Goal: Information Seeking & Learning: Understand process/instructions

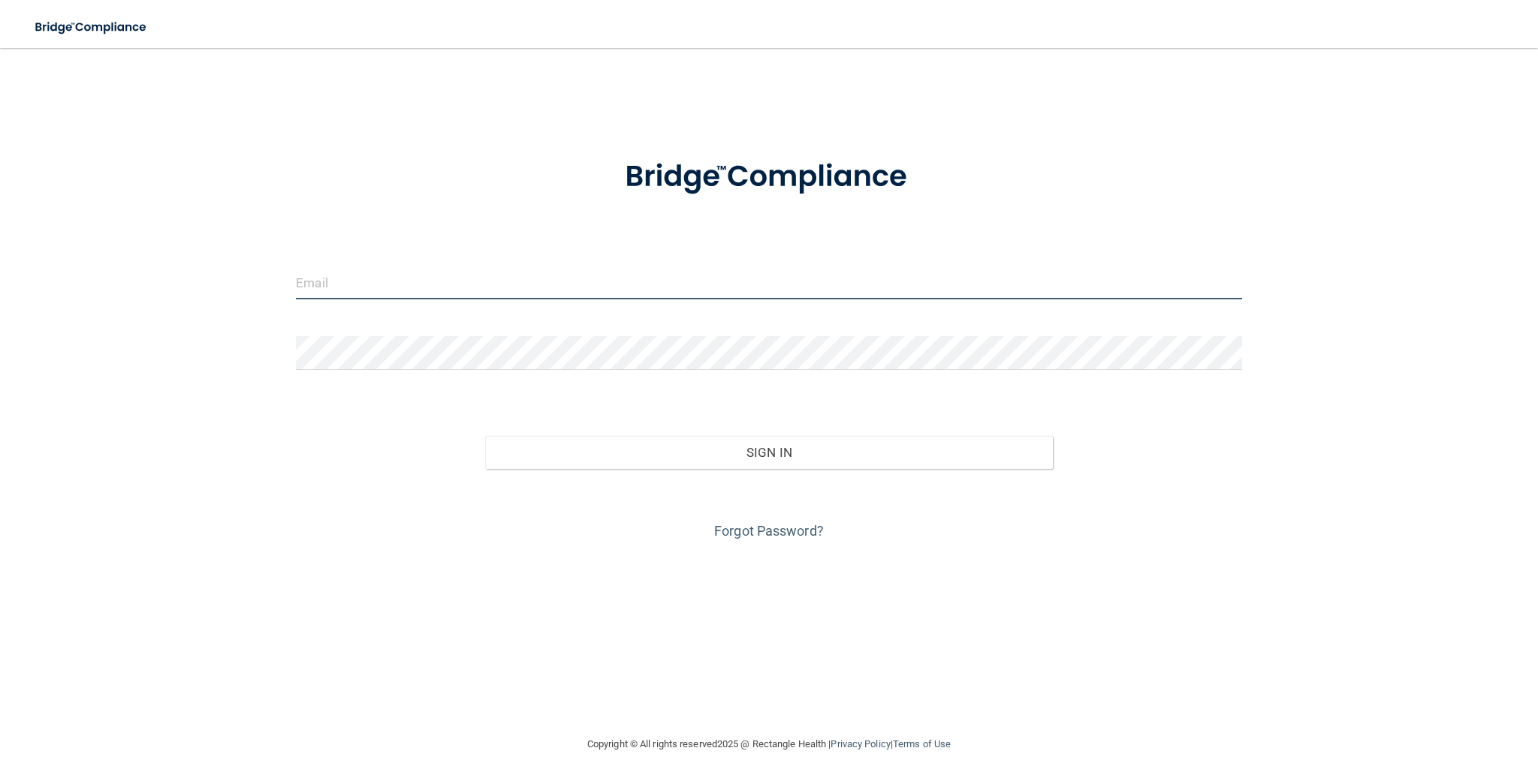
click at [406, 285] on input "email" at bounding box center [769, 283] width 946 height 34
type input "jerko.culina@devot.team"
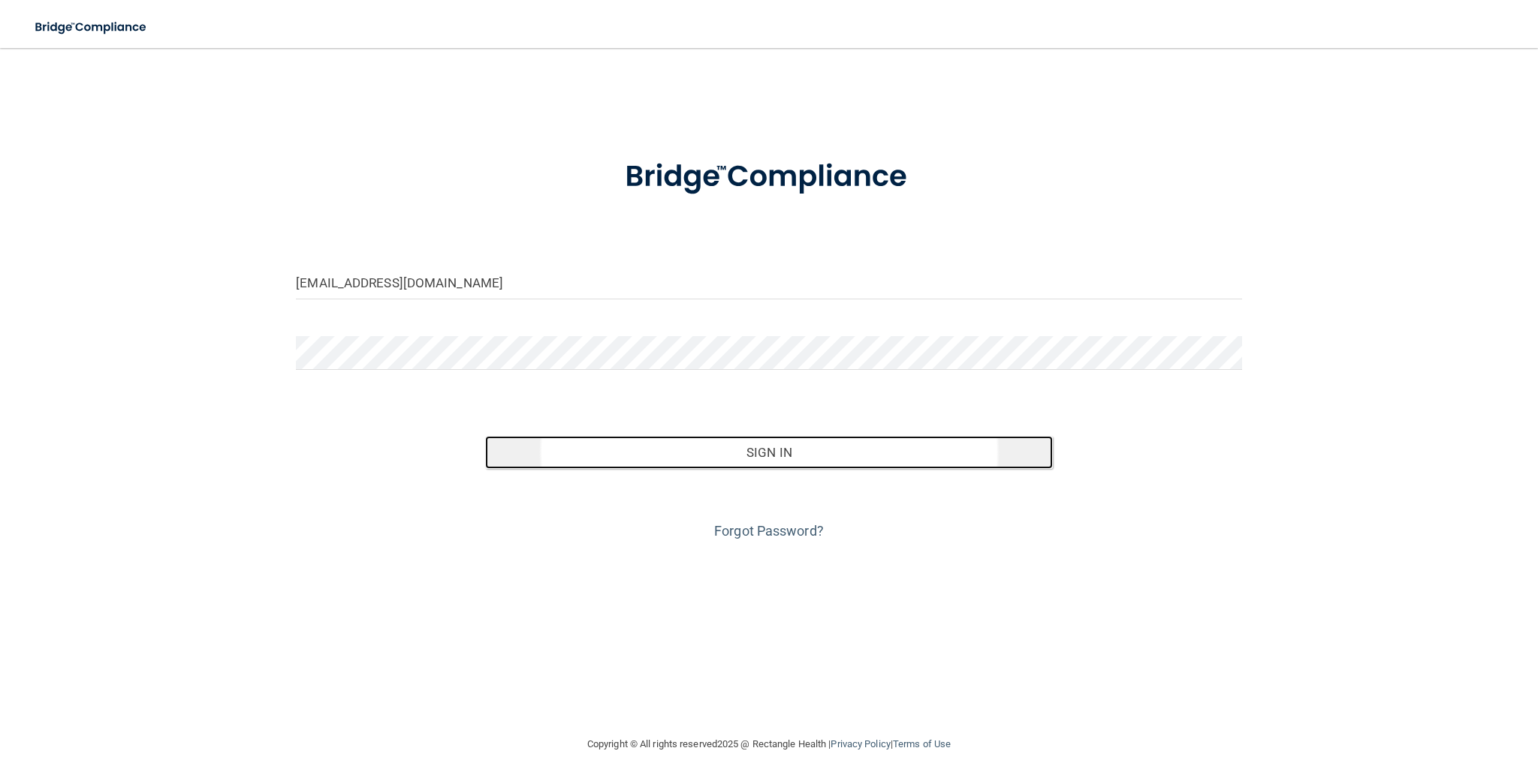
click at [621, 450] on button "Sign In" at bounding box center [769, 452] width 568 height 33
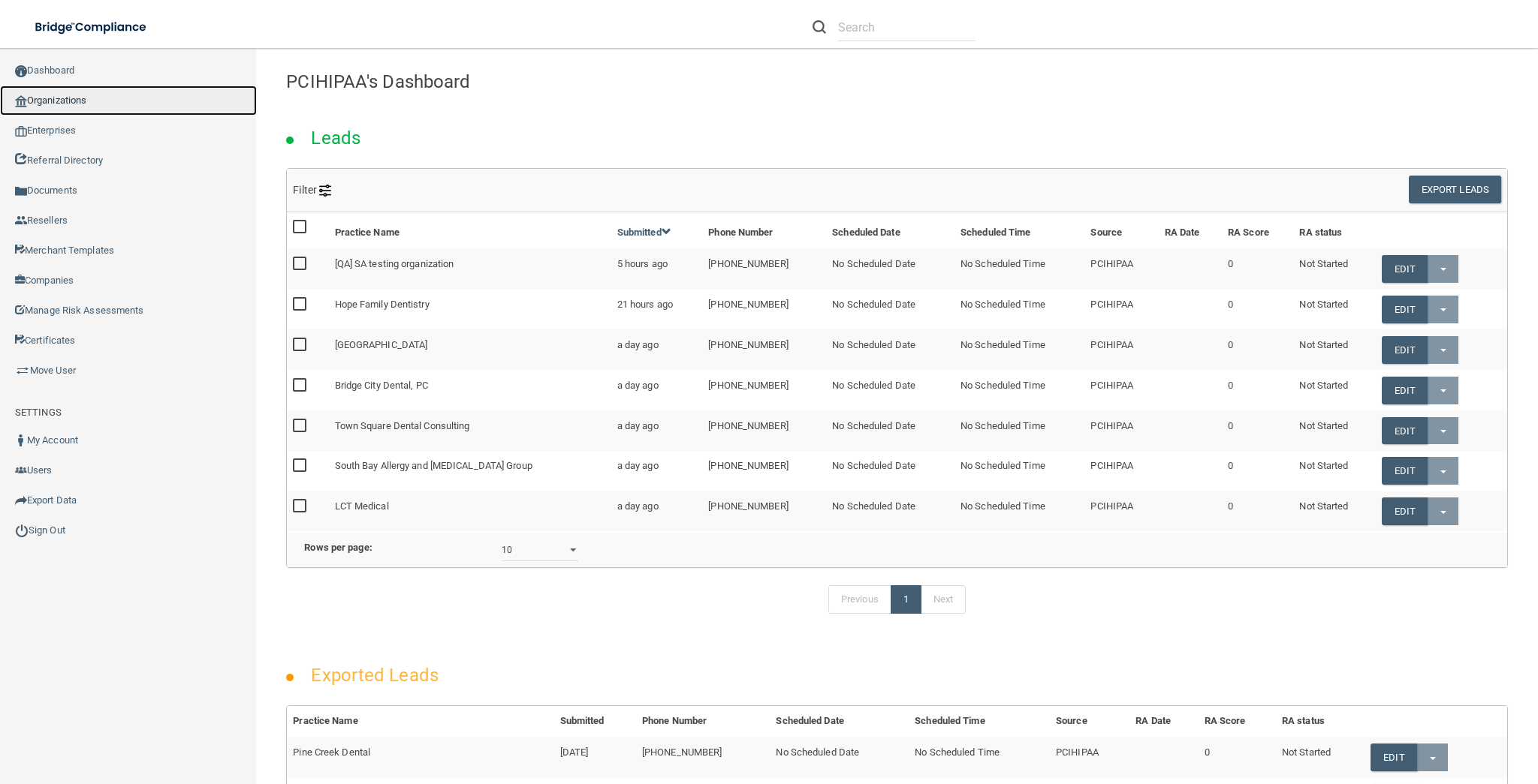
click at [67, 96] on link "Organizations" at bounding box center [128, 101] width 257 height 30
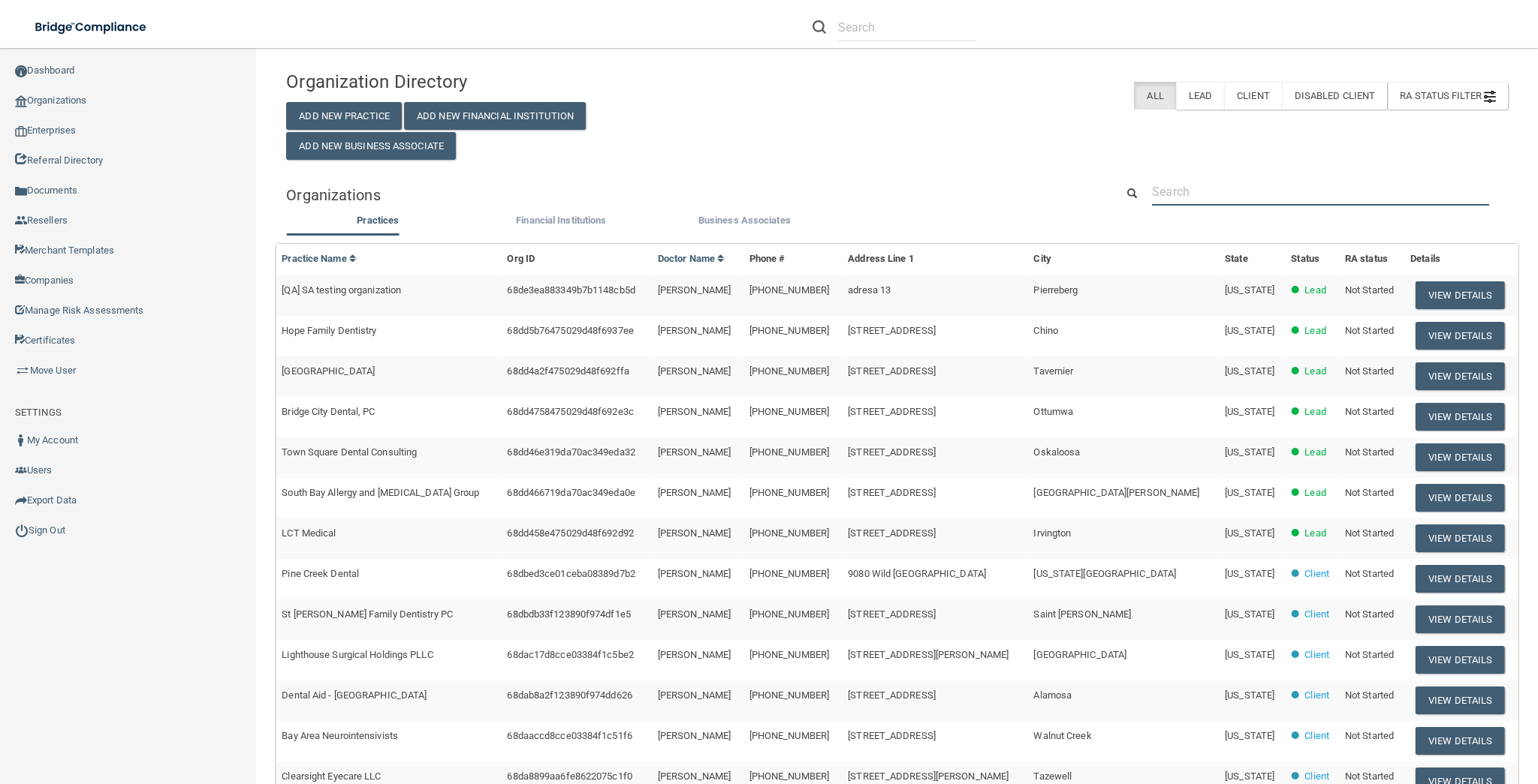
click at [1171, 187] on input "text" at bounding box center [1321, 191] width 337 height 28
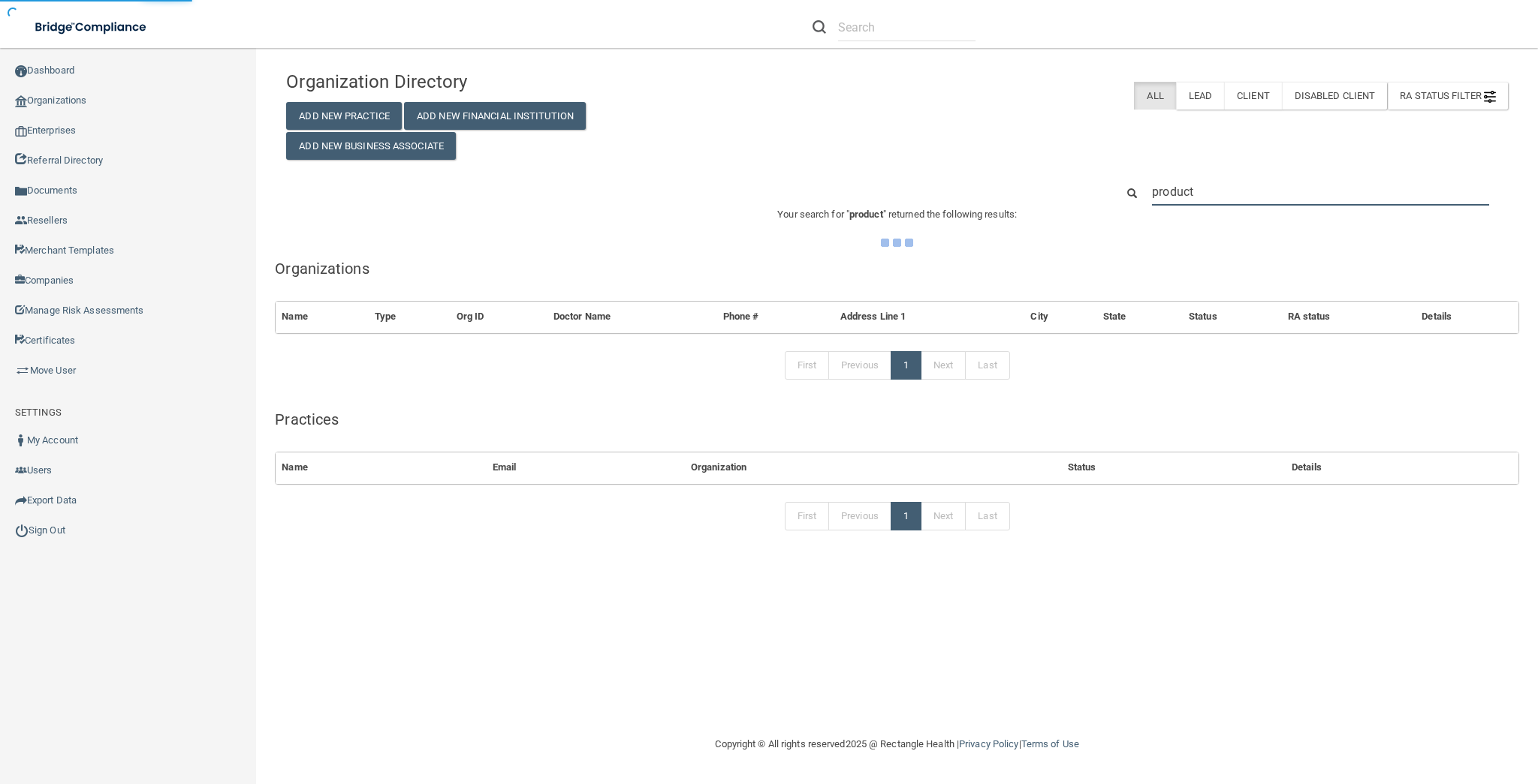
type input "product"
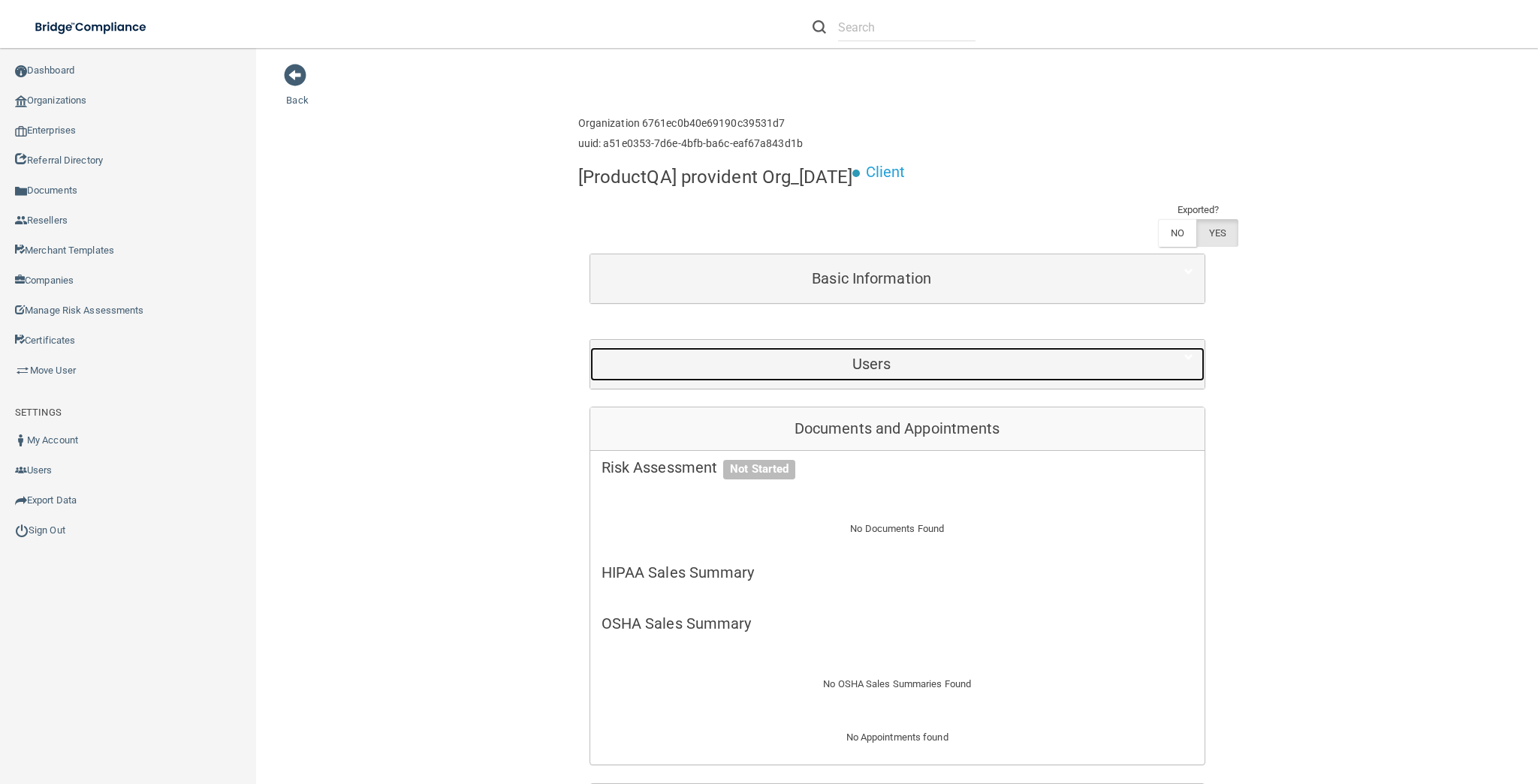
click at [828, 371] on div "Users" at bounding box center [872, 365] width 563 height 34
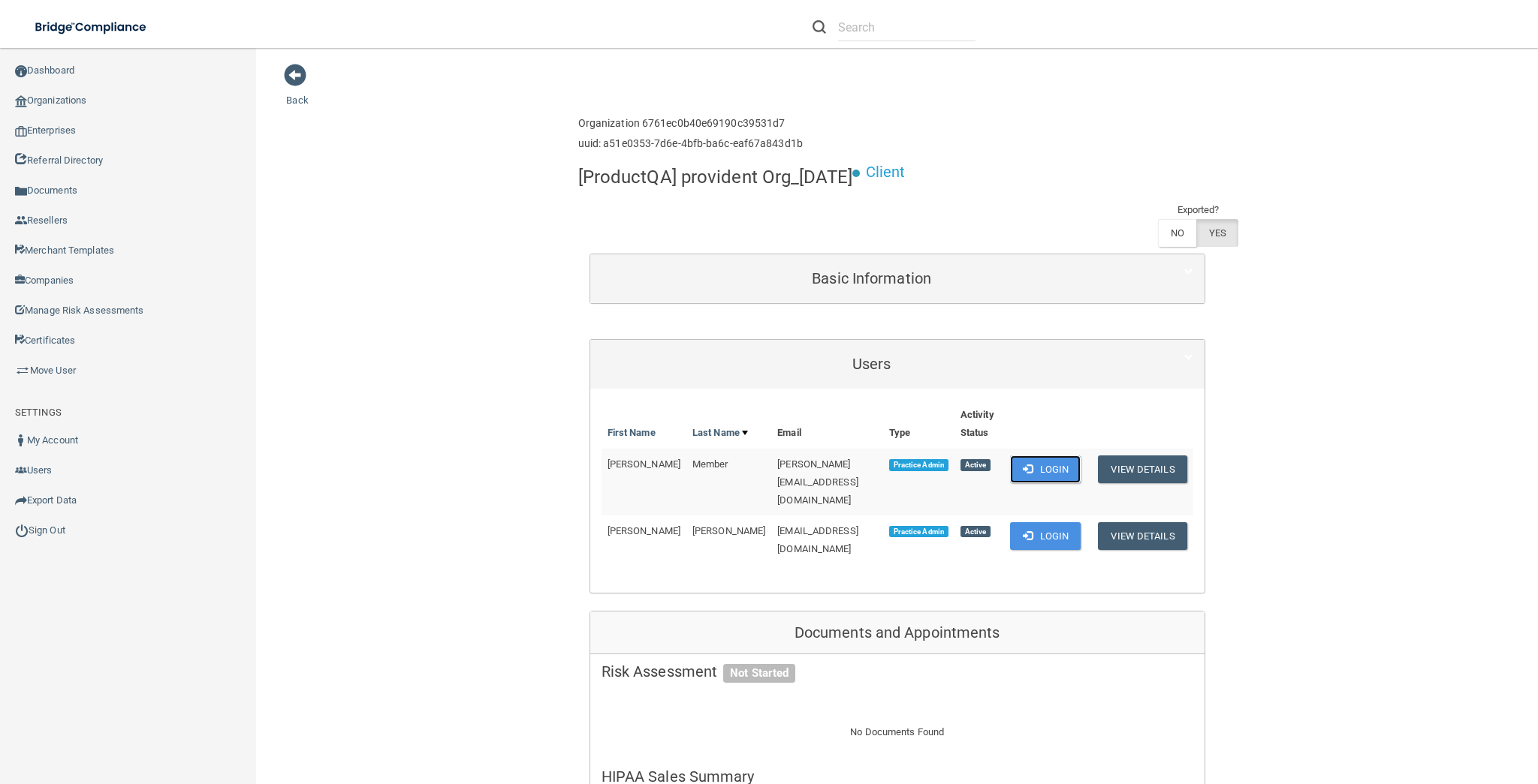
click at [1042, 470] on button "Login" at bounding box center [1046, 469] width 71 height 28
click at [67, 531] on link "Sign Out" at bounding box center [128, 530] width 257 height 30
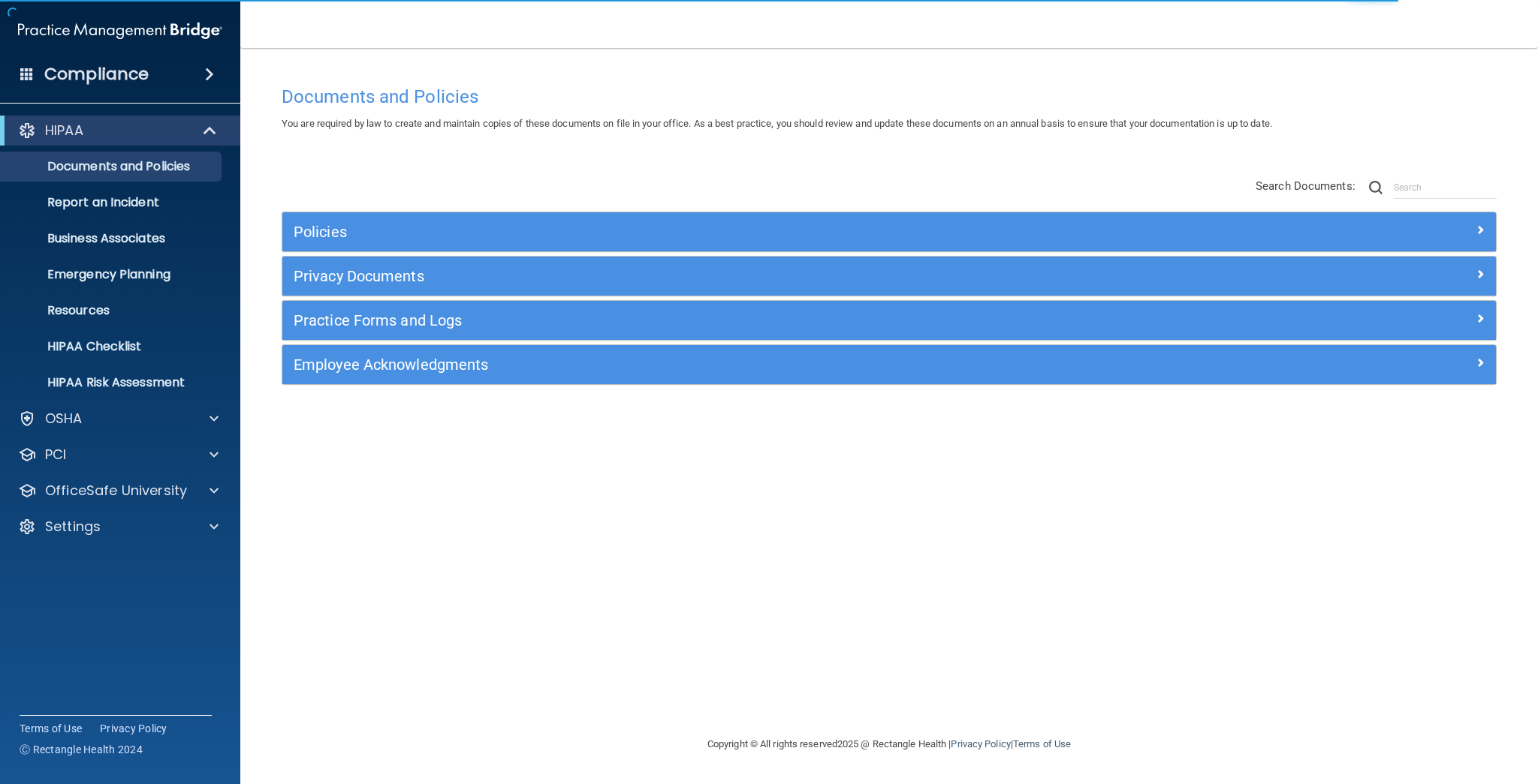
click at [384, 615] on div "Documents and Policies You are required by law to create and maintain copies of…" at bounding box center [889, 406] width 1238 height 658
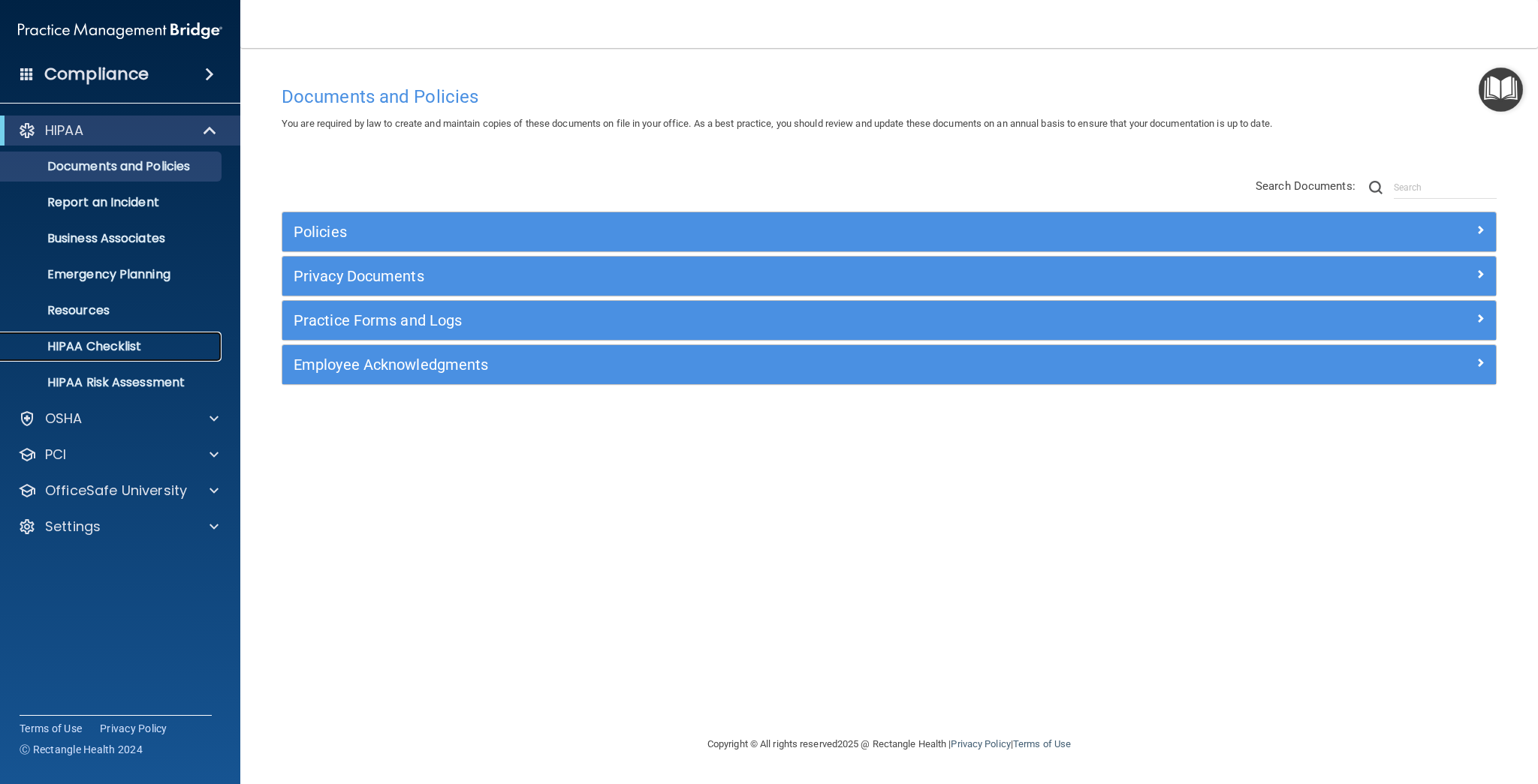
click at [119, 349] on p "HIPAA Checklist" at bounding box center [112, 346] width 205 height 15
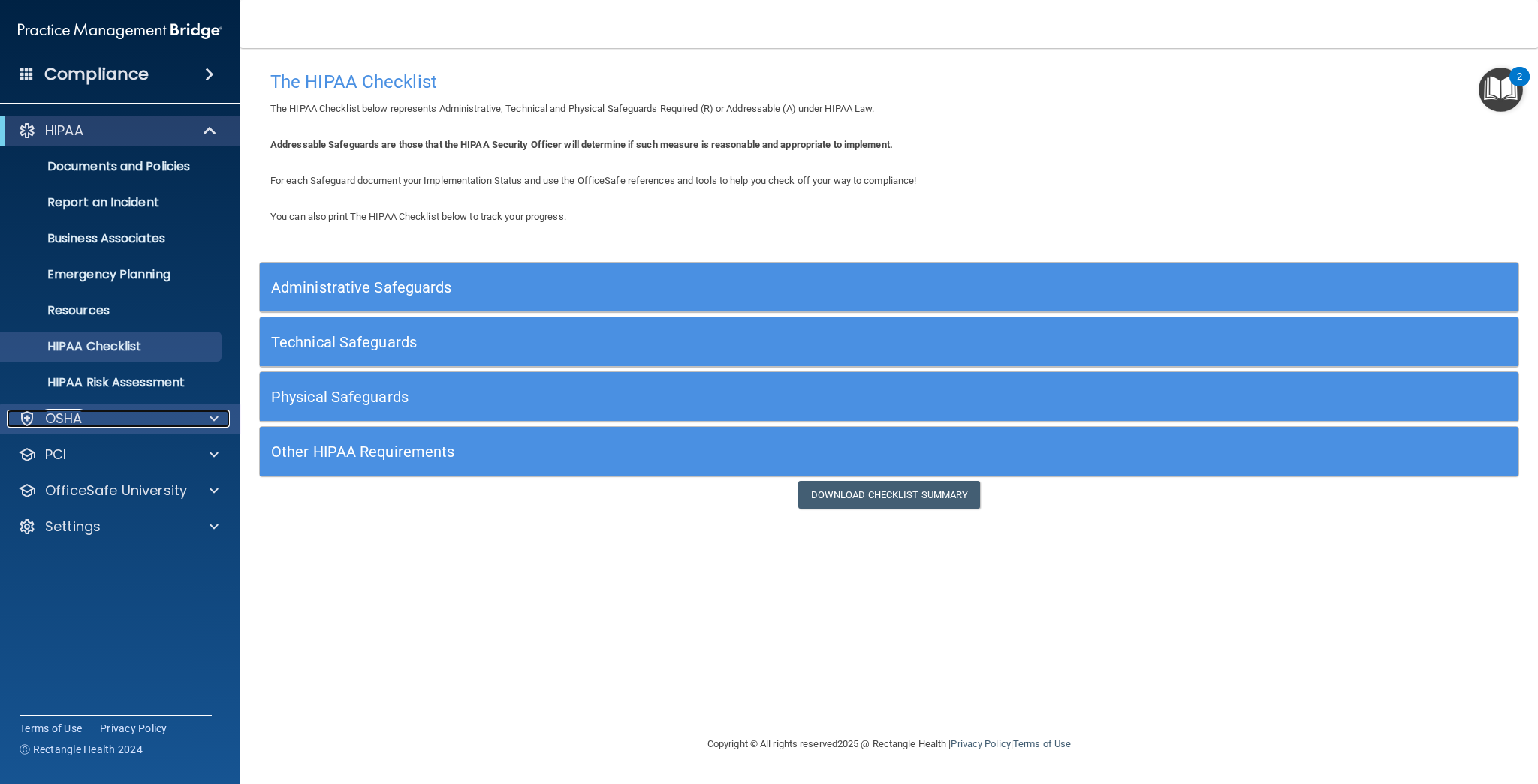
click at [217, 418] on span at bounding box center [213, 418] width 9 height 18
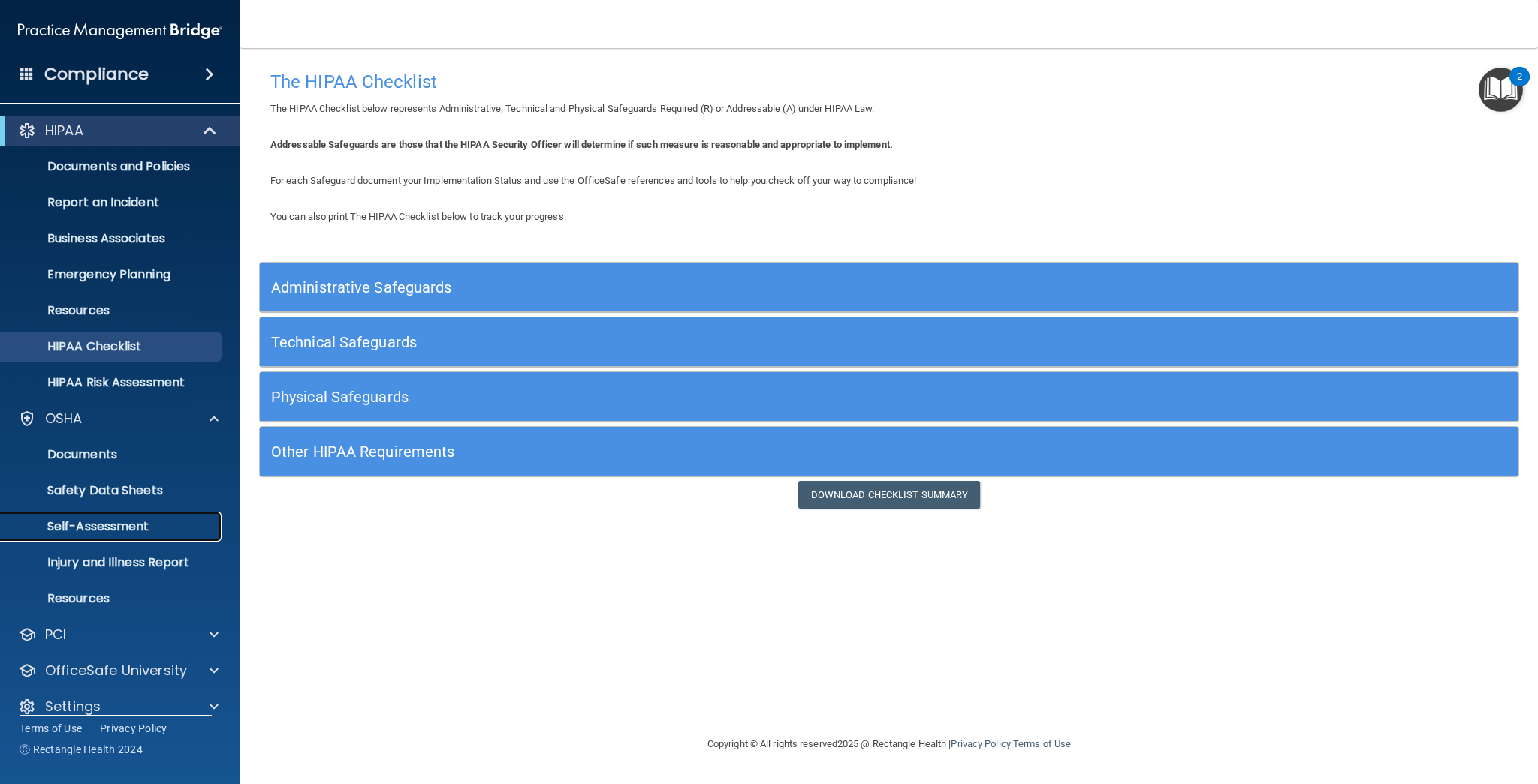
click at [137, 526] on p "Self-Assessment" at bounding box center [112, 527] width 205 height 15
